Goal: Task Accomplishment & Management: Complete application form

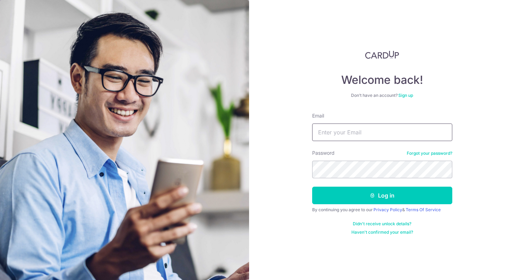
click at [337, 131] on input "Email" at bounding box center [382, 132] width 140 height 18
type input "[EMAIL_ADDRESS][DOMAIN_NAME]"
click at [312, 186] on button "Log in" at bounding box center [382, 195] width 140 height 18
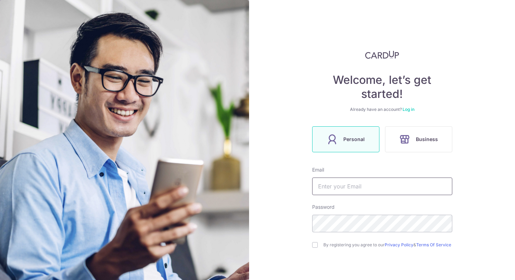
click at [365, 186] on input "text" at bounding box center [382, 186] width 140 height 18
type input "[EMAIL_ADDRESS][DOMAIN_NAME]"
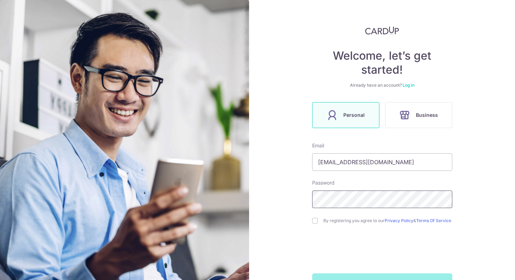
scroll to position [49, 0]
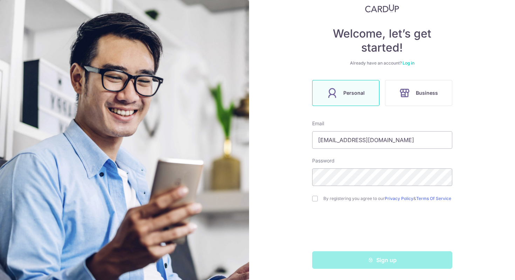
click at [409, 60] on link "Log in" at bounding box center [409, 62] width 12 height 5
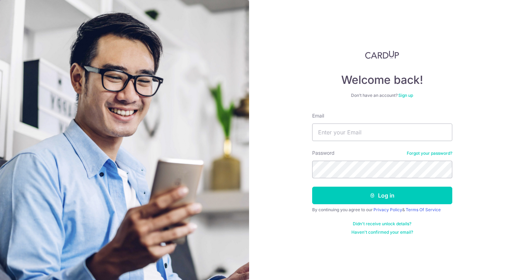
click at [417, 70] on div "Welcome back! Don’t have an account? Sign up Email Password Forgot your passwor…" at bounding box center [382, 142] width 140 height 184
click at [351, 125] on input "Email" at bounding box center [382, 132] width 140 height 18
type input "tulinh.hoang286@gmail.com"
click at [312, 186] on button "Log in" at bounding box center [382, 195] width 140 height 18
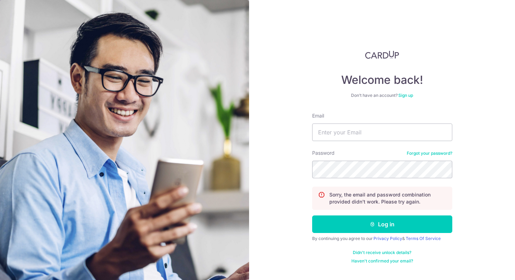
click at [427, 153] on link "Forgot your password?" at bounding box center [430, 153] width 46 height 6
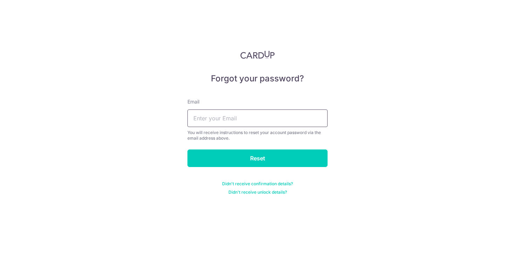
click at [233, 120] on input "text" at bounding box center [257, 118] width 140 height 18
type input "tulinh.hoang286@gmail.com"
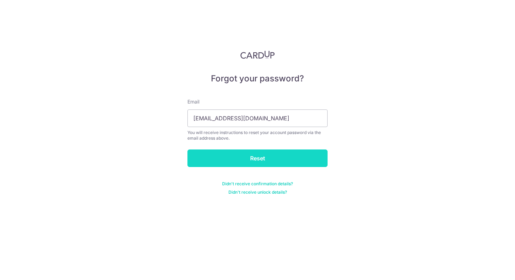
click at [246, 157] on input "Reset" at bounding box center [257, 158] width 140 height 18
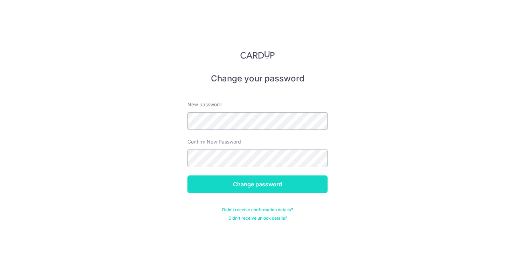
click at [283, 186] on input "Change password" at bounding box center [257, 184] width 140 height 18
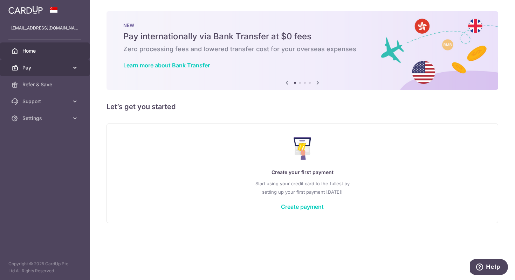
click at [74, 61] on link "Pay" at bounding box center [45, 67] width 90 height 17
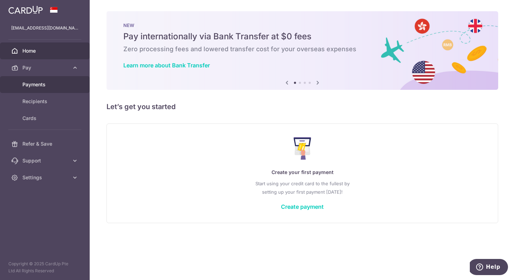
click at [52, 82] on span "Payments" at bounding box center [45, 84] width 46 height 7
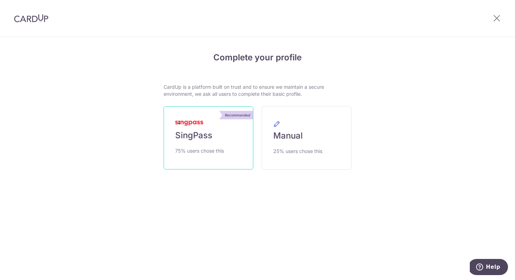
click at [199, 138] on span "SingPass" at bounding box center [193, 135] width 37 height 11
